Goal: Task Accomplishment & Management: Manage account settings

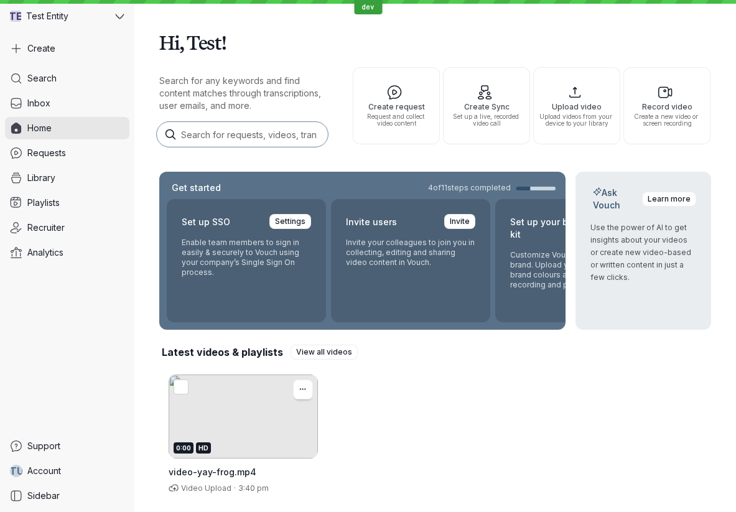
click at [242, 410] on div "0:00 HD" at bounding box center [243, 416] width 149 height 84
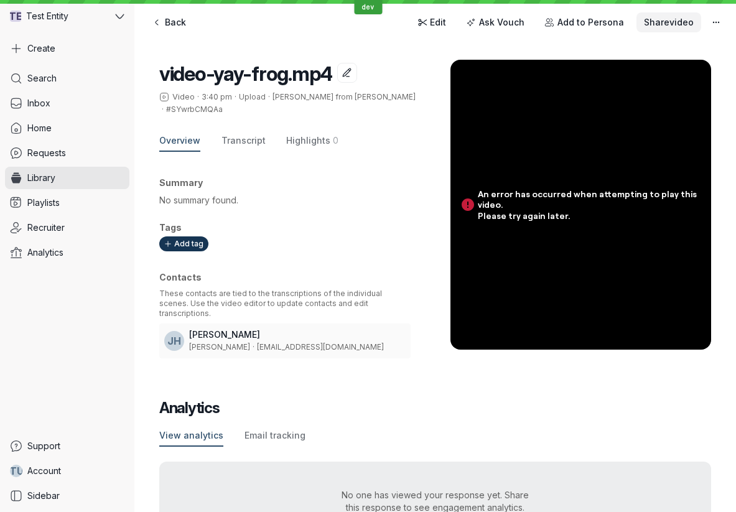
click at [658, 24] on span "Share video" at bounding box center [669, 22] width 50 height 12
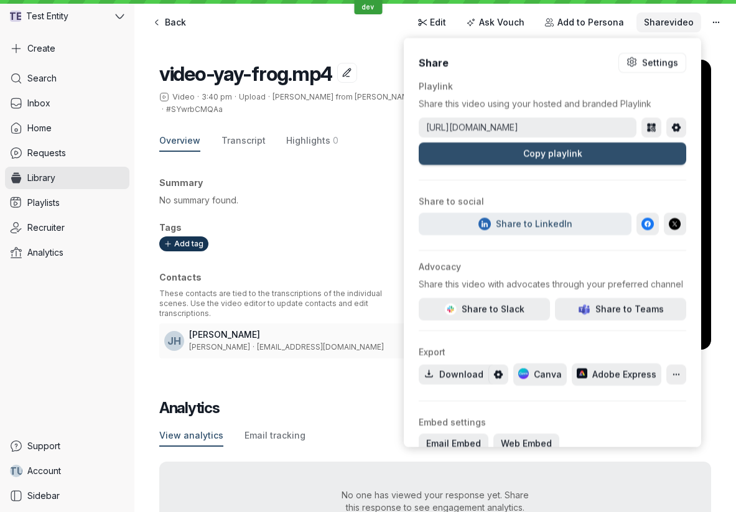
click at [658, 24] on span "Share video" at bounding box center [669, 22] width 50 height 12
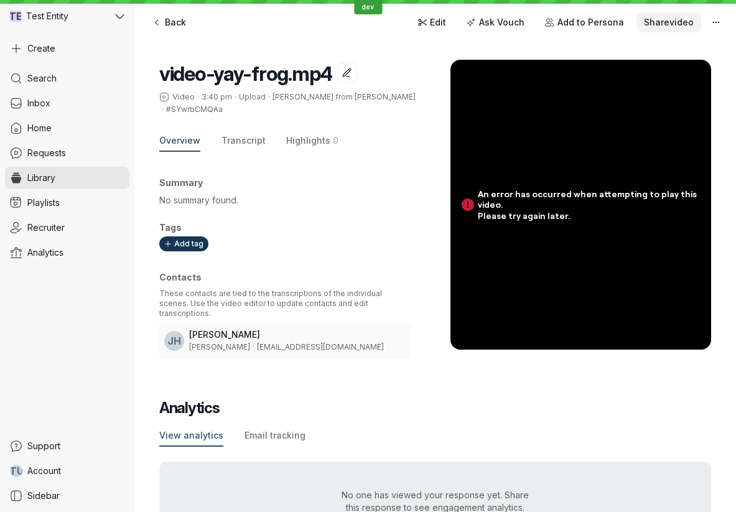
click at [660, 24] on span "Share video" at bounding box center [669, 22] width 50 height 12
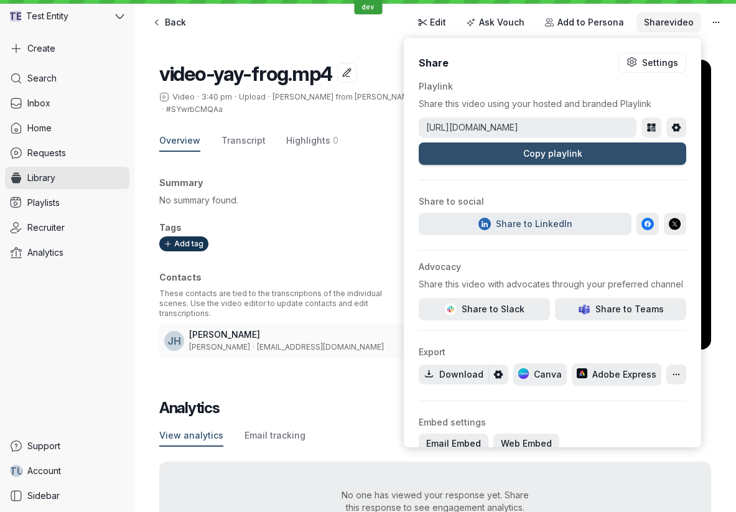
click at [660, 24] on span "Share video" at bounding box center [669, 22] width 50 height 12
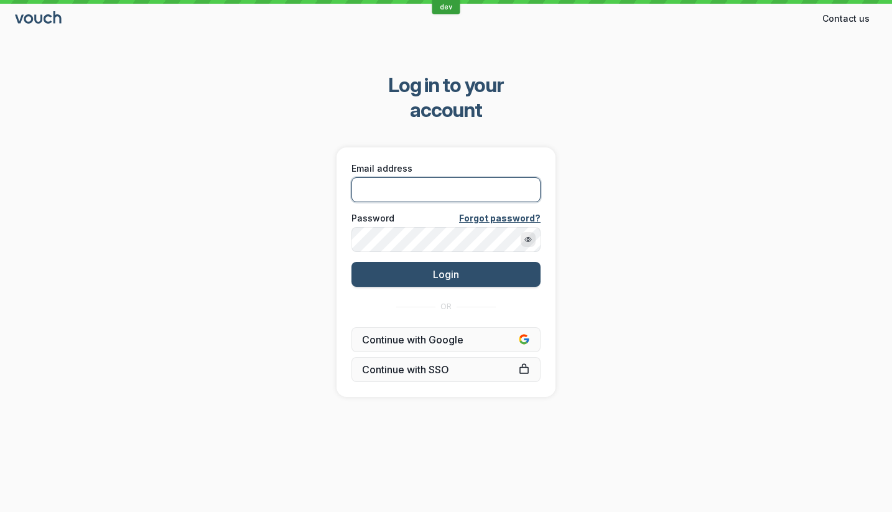
click at [430, 177] on input "Email address" at bounding box center [445, 189] width 189 height 25
type input "[PERSON_NAME][EMAIL_ADDRESS][DOMAIN_NAME]"
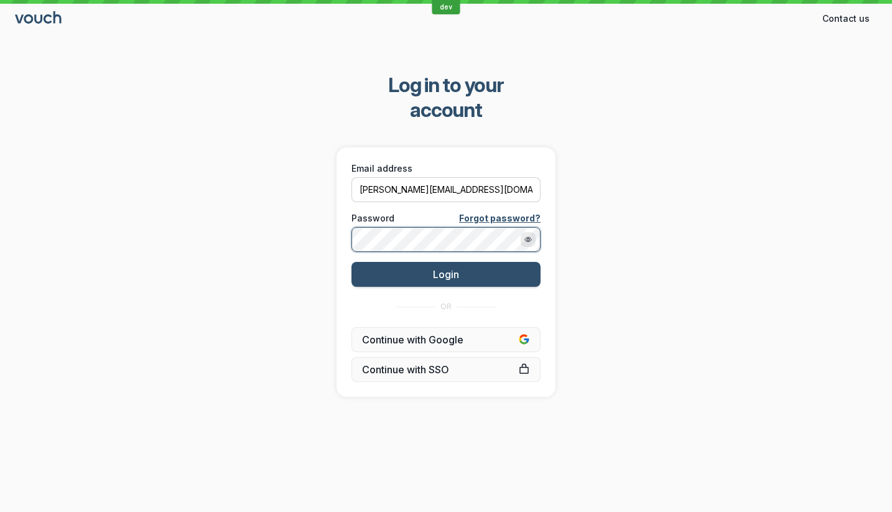
click at [351, 262] on button "Login" at bounding box center [445, 274] width 189 height 25
click at [729, 147] on div "Log in to your account Email address [PERSON_NAME][EMAIL_ADDRESS][DOMAIN_NAME] …" at bounding box center [446, 235] width 892 height 364
